Goal: Find specific page/section: Find specific page/section

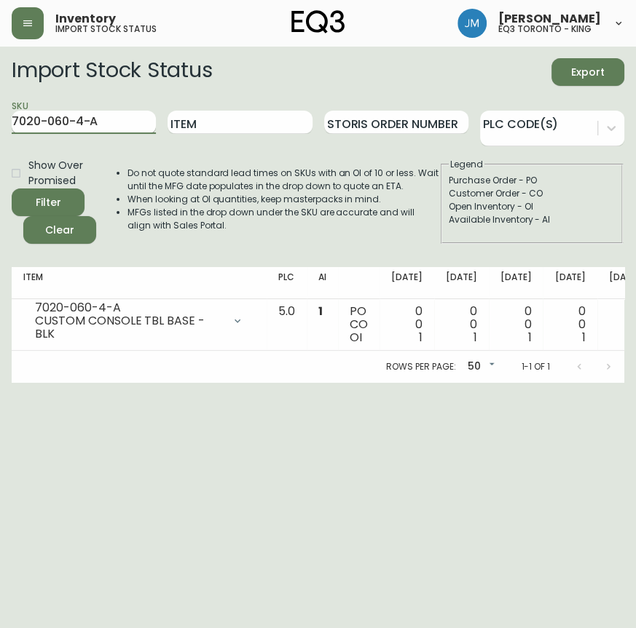
click at [125, 121] on input "7020-060-4-A" at bounding box center [84, 122] width 144 height 23
drag, startPoint x: 111, startPoint y: 127, endPoint x: 0, endPoint y: 132, distance: 111.5
click at [0, 132] on main "Import Stock Status Export SKU 7020-060-4-A Item Storis Order Number PLC Code(s…" at bounding box center [318, 215] width 636 height 336
click at [210, 128] on input "Item" at bounding box center [240, 122] width 144 height 23
type input "BENCH"
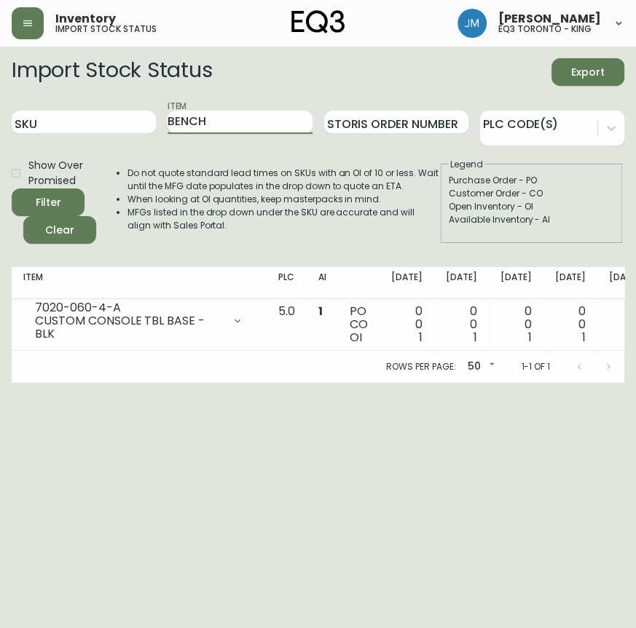
click at [12, 189] on button "Filter" at bounding box center [48, 203] width 73 height 28
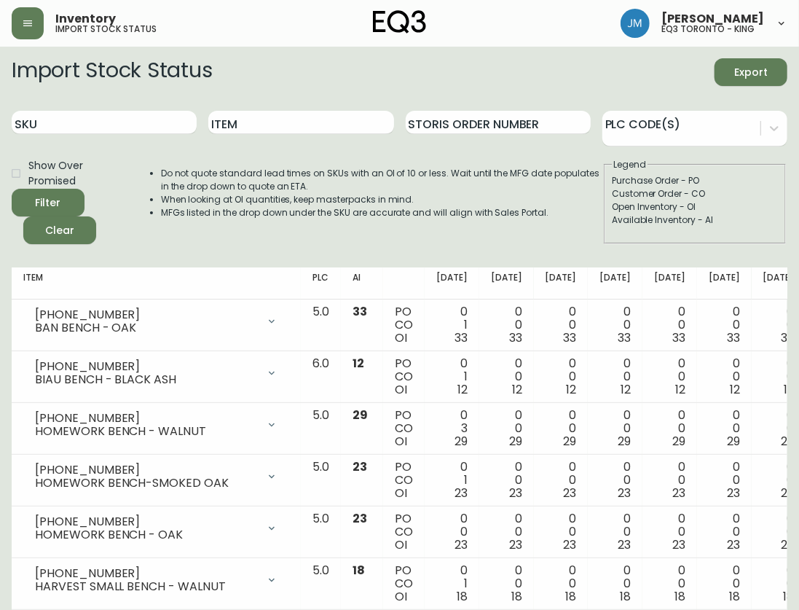
click at [205, 268] on th "Item" at bounding box center [156, 283] width 289 height 32
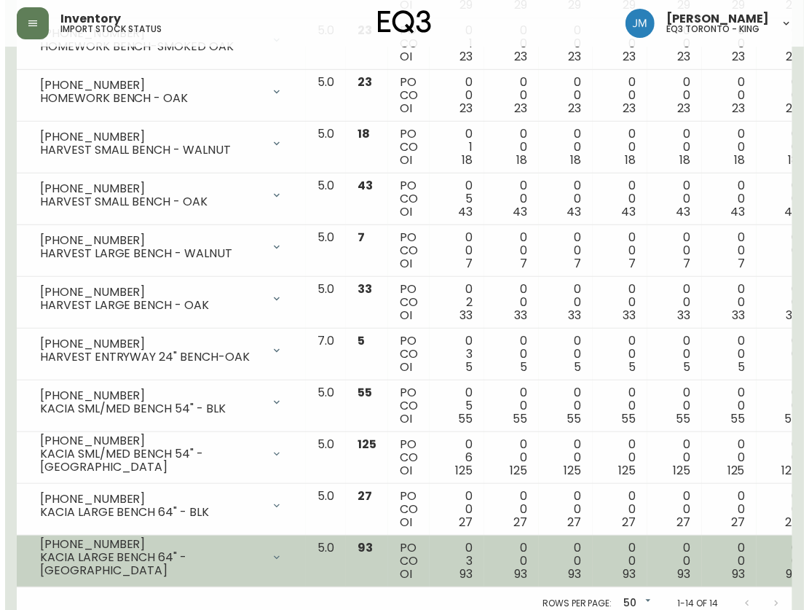
scroll to position [454, 0]
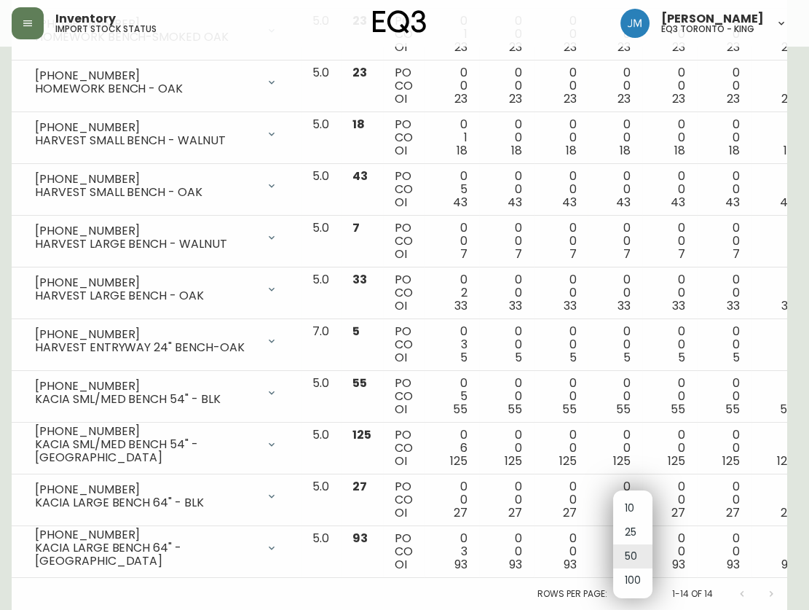
click at [635, 580] on body "Inventory import stock status [PERSON_NAME] eq3 toronto - king Import Stock Sta…" at bounding box center [404, 81] width 809 height 1055
click at [635, 583] on li "100" at bounding box center [632, 580] width 39 height 24
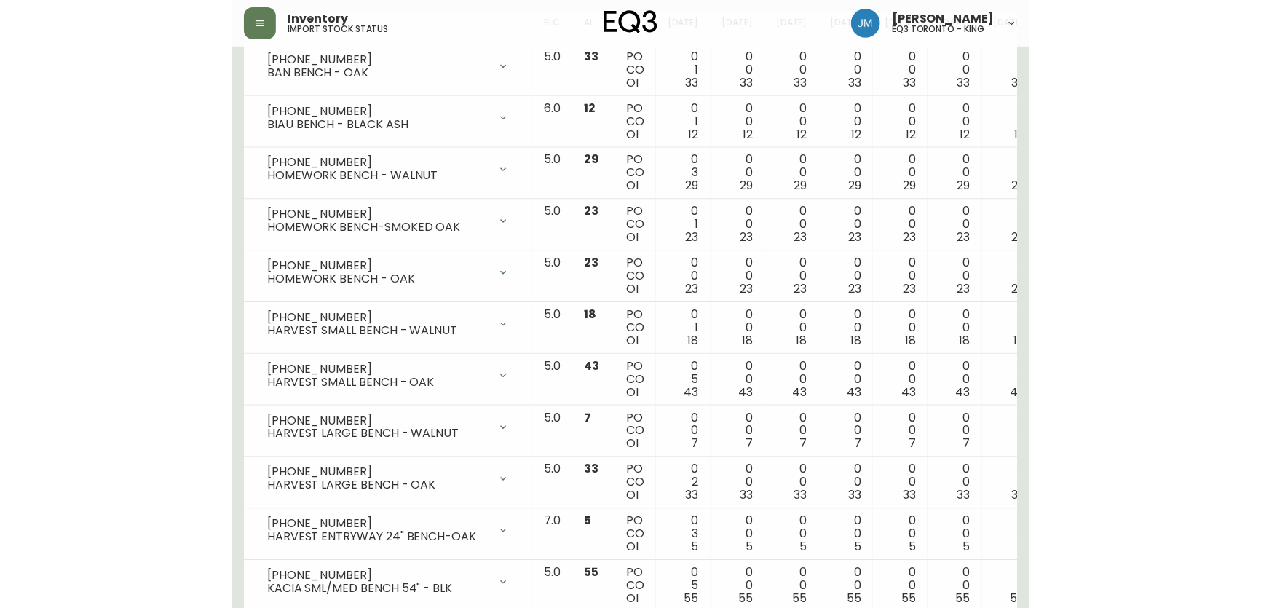
scroll to position [0, 0]
